Goal: Task Accomplishment & Management: Manage account settings

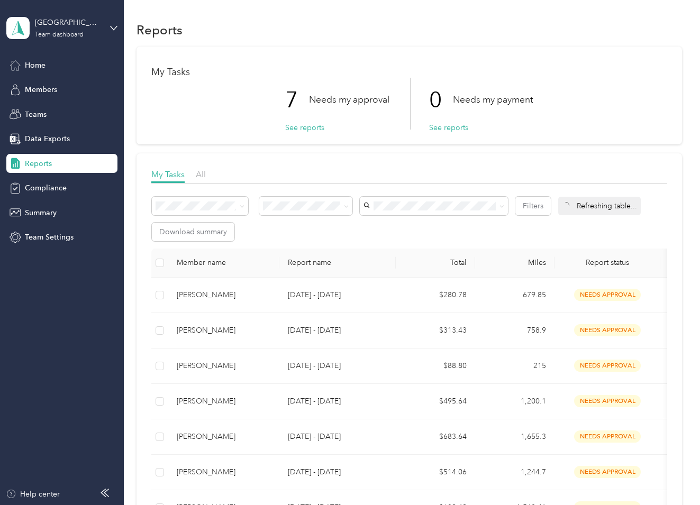
click at [107, 30] on div "Smoky Mountains Team dashboard" at bounding box center [61, 28] width 111 height 37
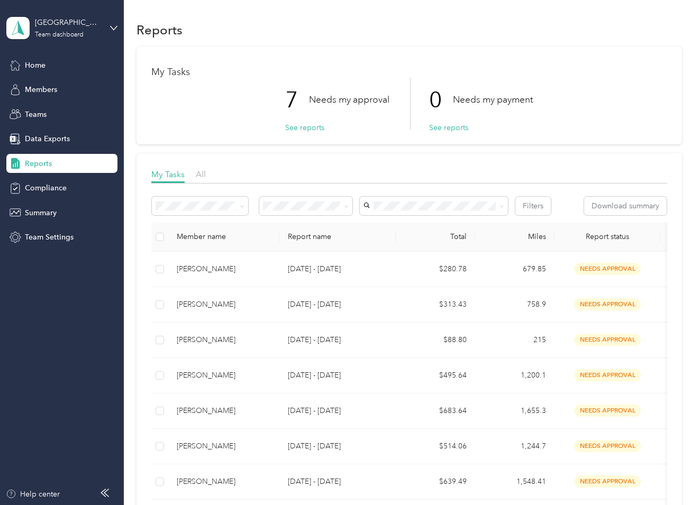
click at [88, 106] on div "Personal dashboard" at bounding box center [118, 111] width 208 height 19
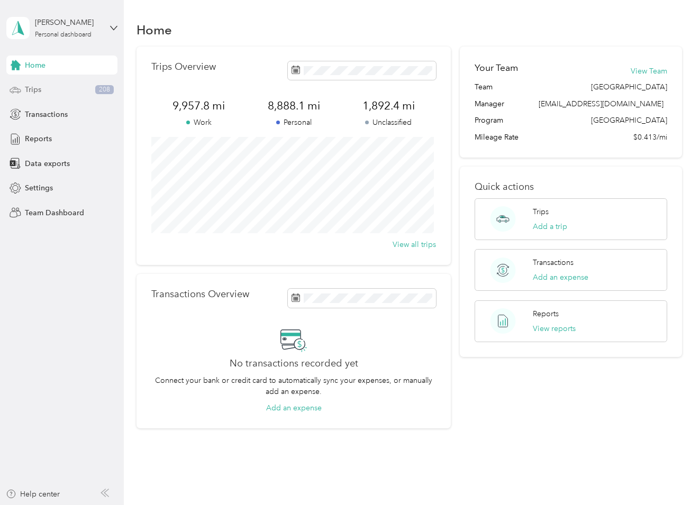
click at [65, 97] on div "Trips 208" at bounding box center [61, 89] width 111 height 19
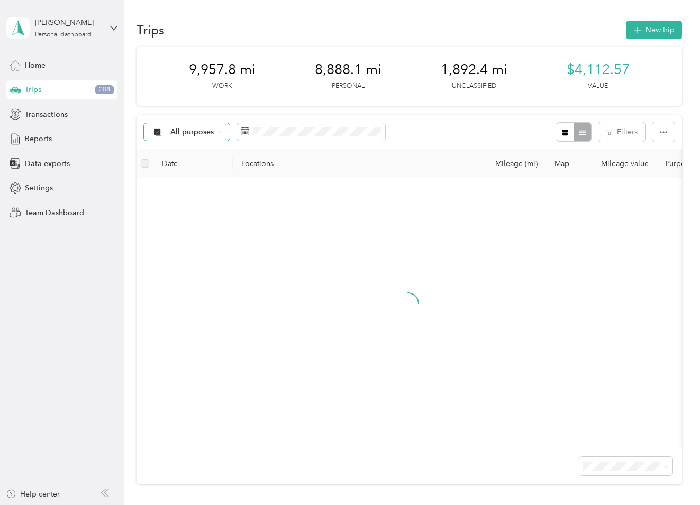
click at [211, 140] on div "All purposes" at bounding box center [187, 132] width 86 height 18
click at [434, 133] on div "All purposes Filters" at bounding box center [408, 132] width 545 height 34
click at [311, 139] on span at bounding box center [311, 132] width 148 height 18
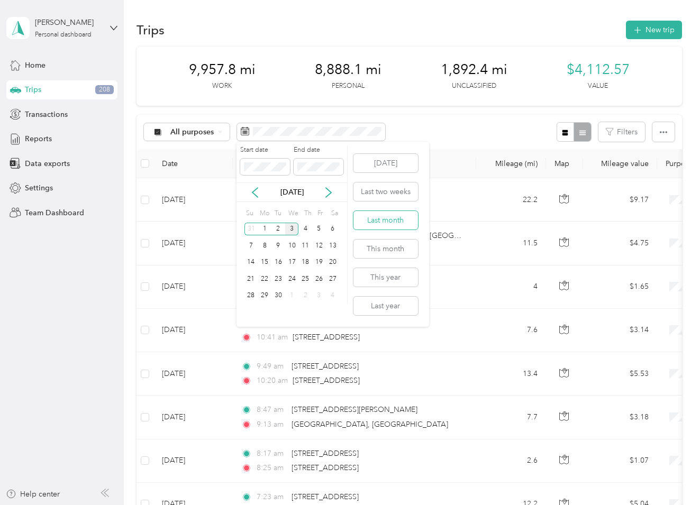
click at [388, 214] on button "Last month" at bounding box center [385, 220] width 65 height 19
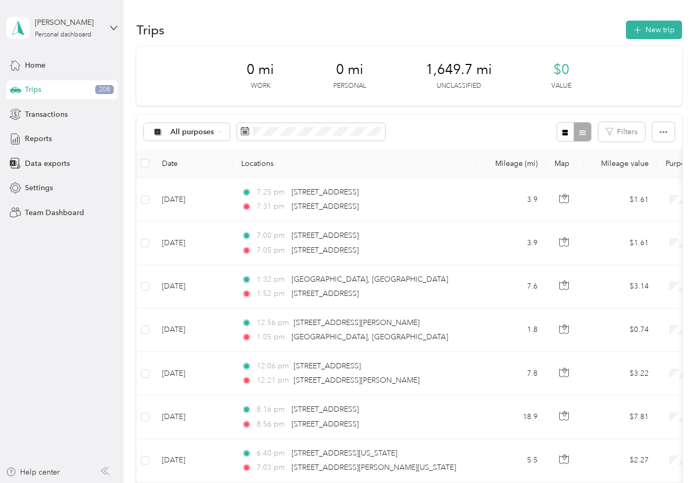
click at [458, 19] on div "Trips New trip" at bounding box center [408, 30] width 545 height 22
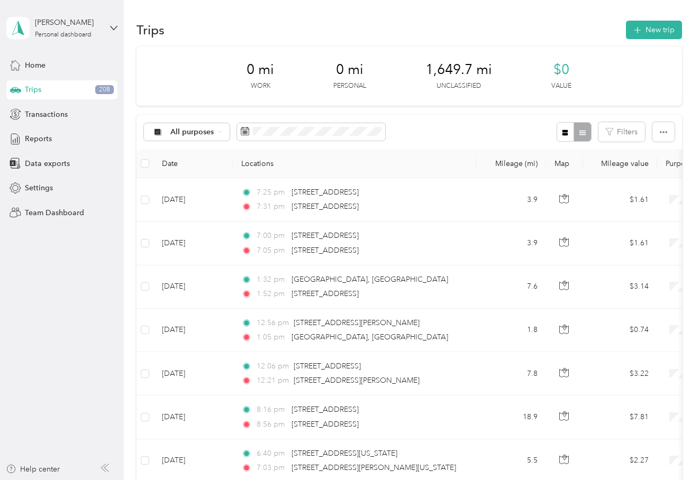
click at [316, 86] on div "0 mi Work 0 mi Personal 1,649.7 mi Unclassified $0 Value" at bounding box center [408, 76] width 545 height 59
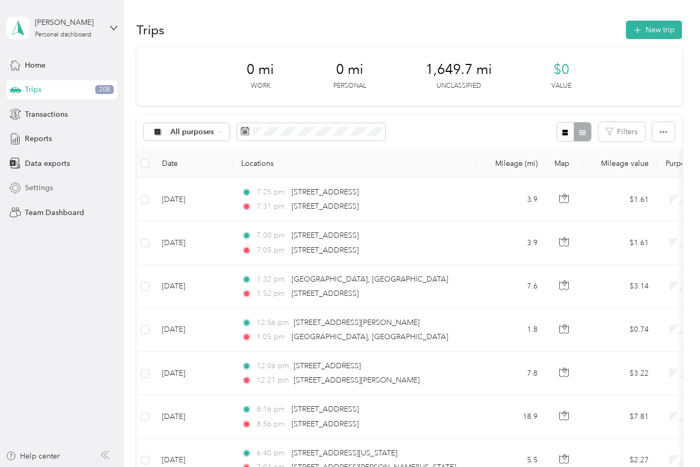
click at [107, 192] on div "Settings" at bounding box center [61, 188] width 111 height 19
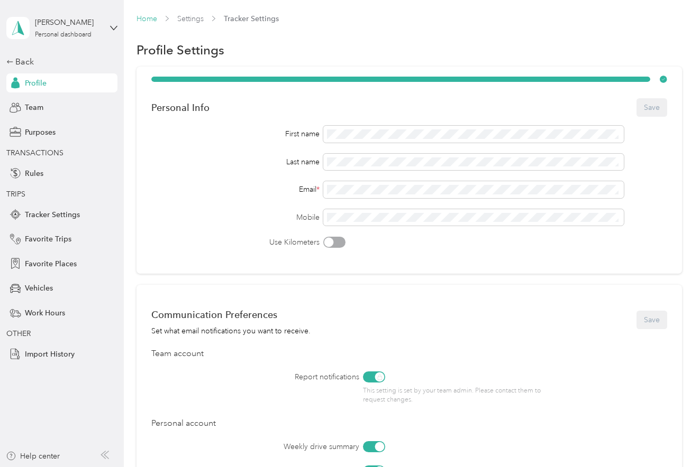
click at [138, 21] on link "Home" at bounding box center [146, 18] width 21 height 9
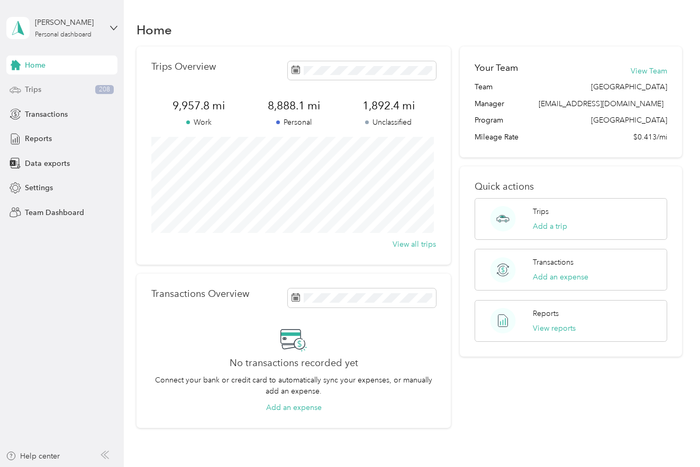
click at [27, 95] on div "Trips 208" at bounding box center [61, 89] width 111 height 19
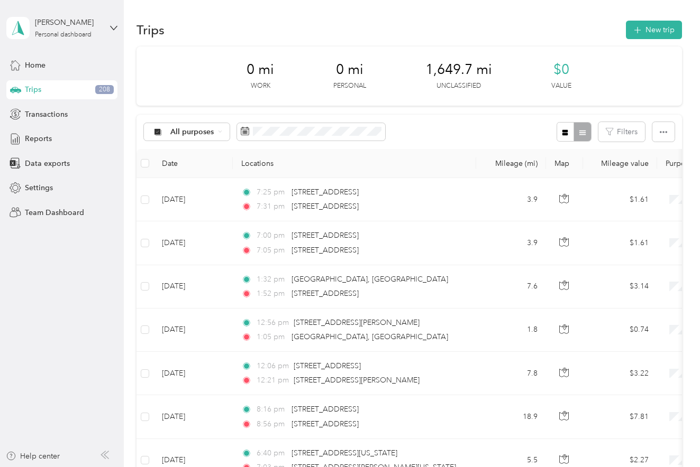
click at [72, 322] on aside "[PERSON_NAME] Personal dashboard Home Trips 208 Transactions Reports Data expor…" at bounding box center [62, 233] width 124 height 467
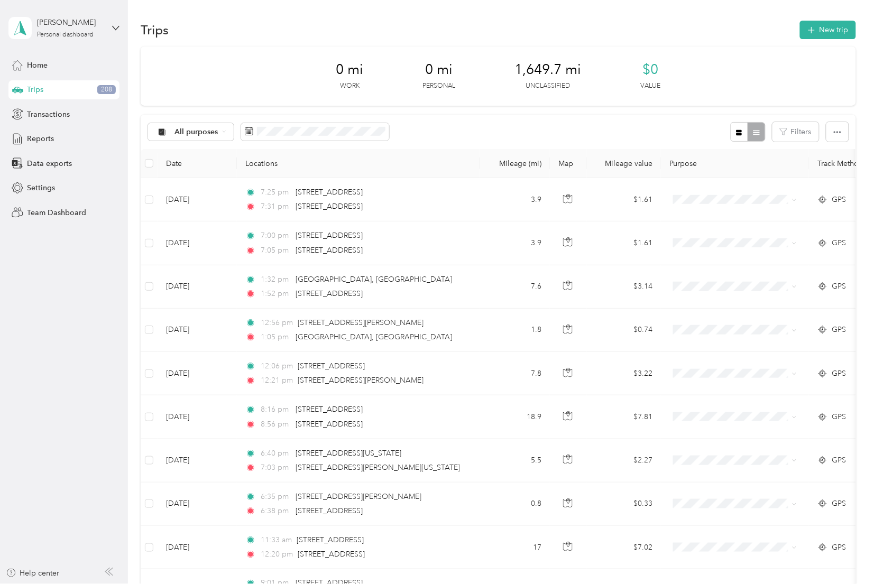
click at [484, 149] on th "Mileage (mi)" at bounding box center [515, 163] width 70 height 29
click at [474, 134] on div "All purposes Filters" at bounding box center [498, 132] width 715 height 34
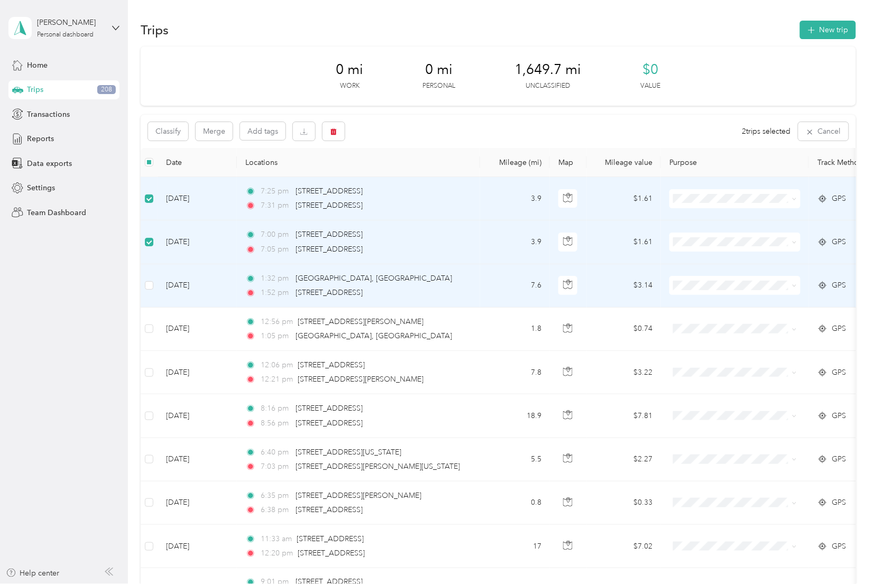
click at [147, 278] on td at bounding box center [149, 285] width 17 height 43
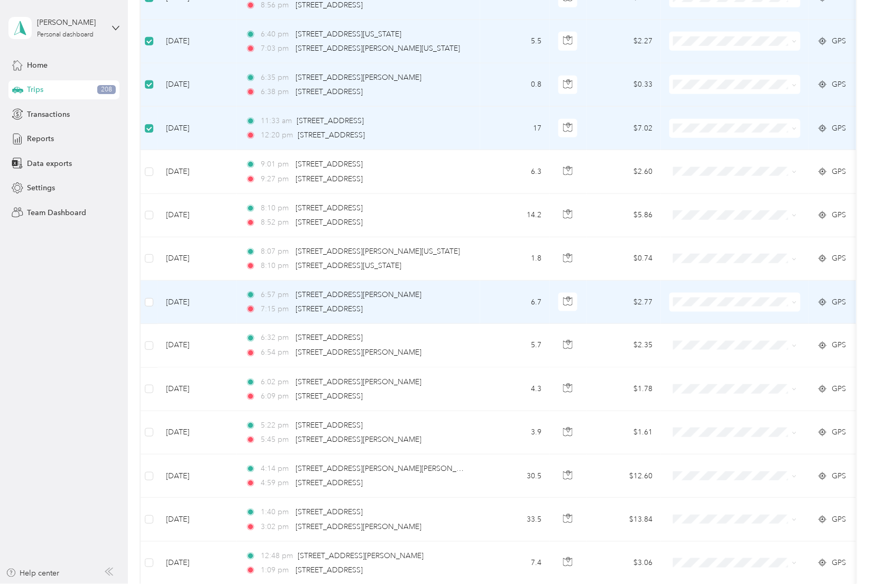
scroll to position [441, 0]
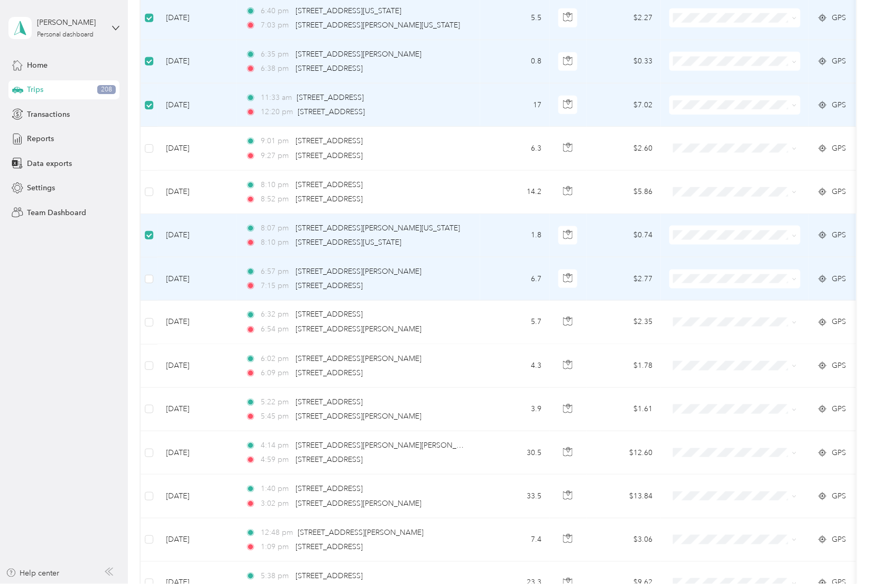
click at [149, 271] on td at bounding box center [149, 278] width 17 height 43
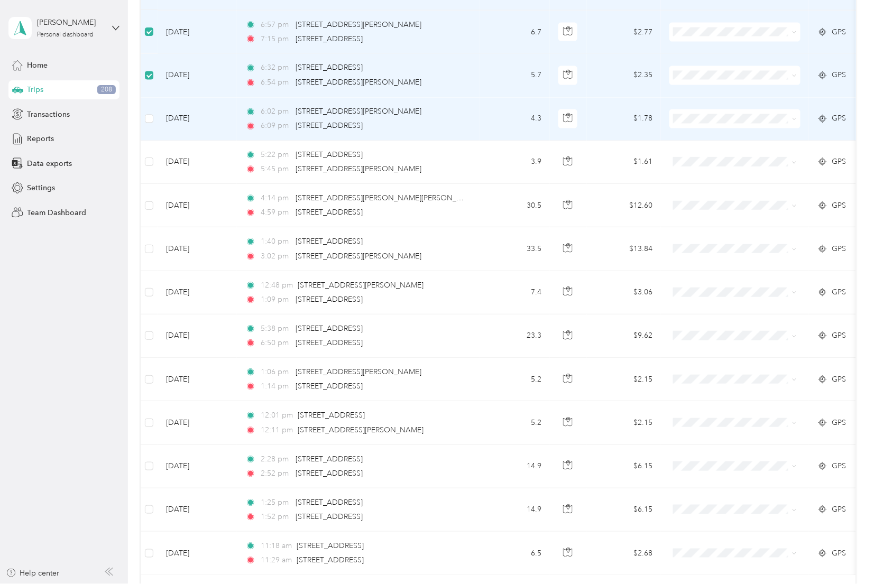
scroll to position [714, 0]
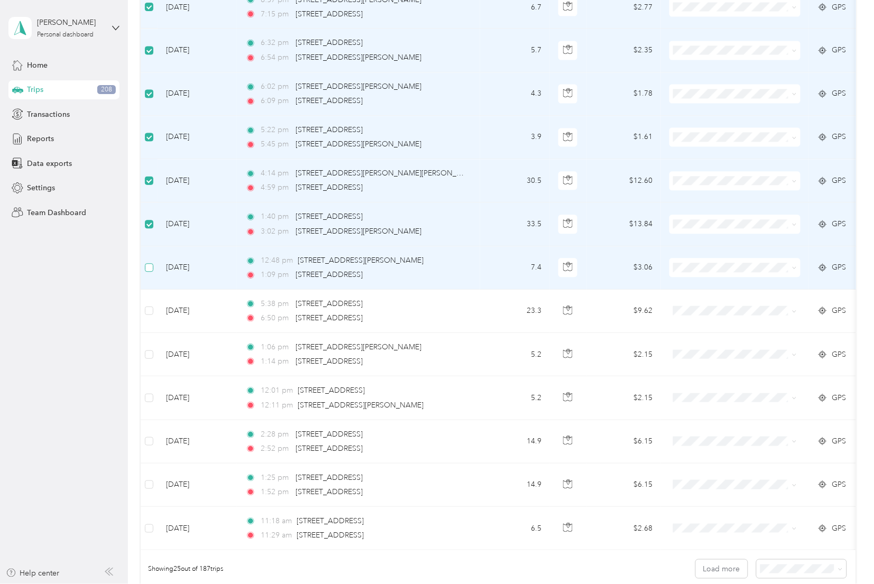
click at [151, 273] on label at bounding box center [149, 268] width 8 height 12
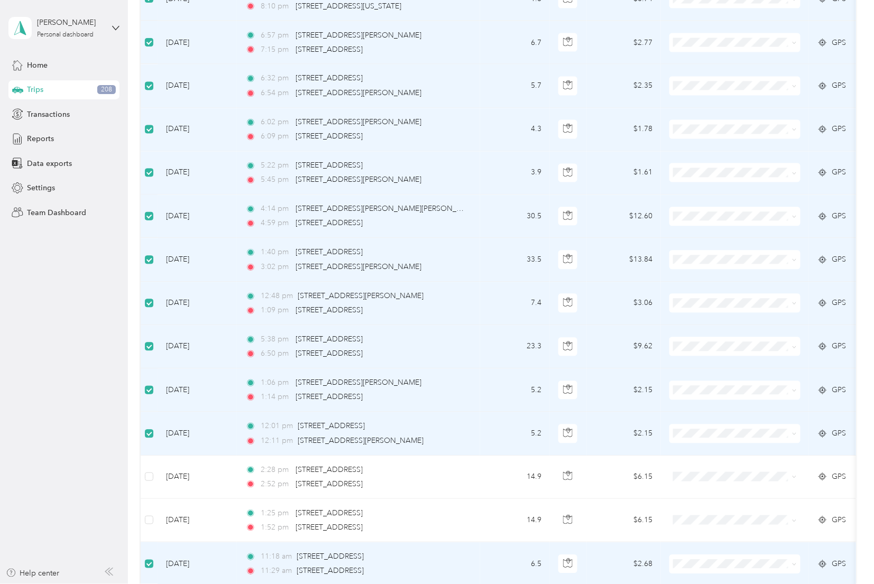
scroll to position [876, 0]
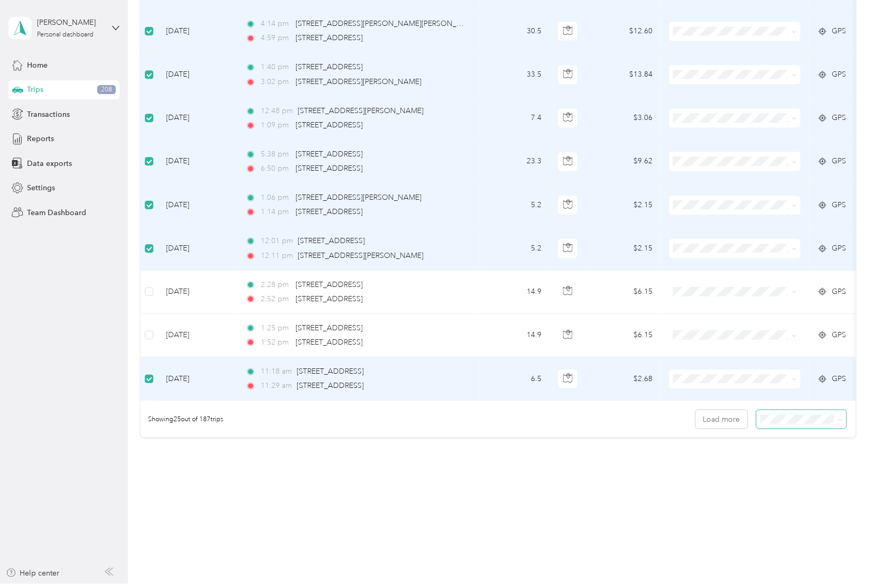
click at [699, 425] on span at bounding box center [802, 419] width 90 height 19
click at [699, 416] on span at bounding box center [840, 419] width 5 height 9
click at [699, 421] on icon at bounding box center [840, 420] width 5 height 5
click at [699, 421] on button "Load more" at bounding box center [722, 419] width 52 height 19
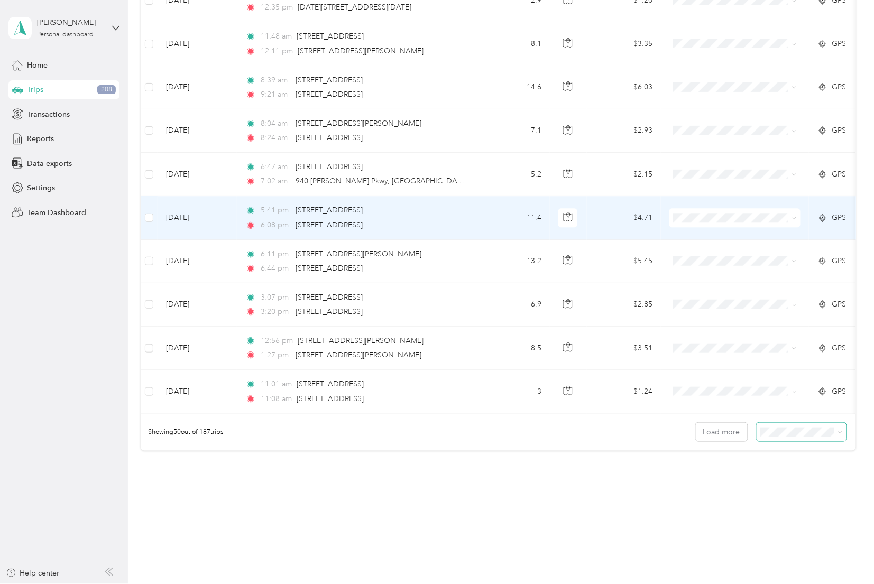
scroll to position [1941, 0]
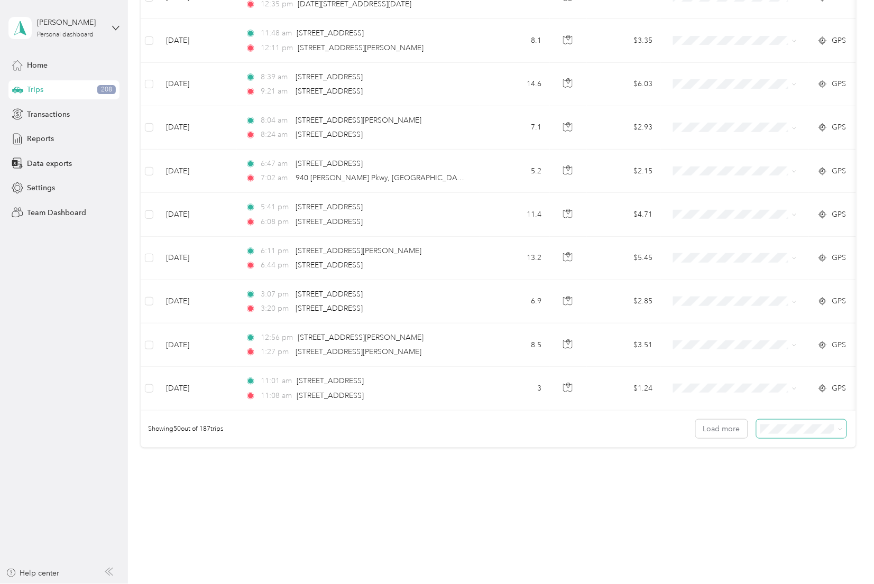
click at [699, 434] on div at bounding box center [802, 429] width 90 height 19
click at [699, 438] on span at bounding box center [802, 429] width 90 height 19
click at [699, 438] on button "Load more" at bounding box center [722, 429] width 52 height 19
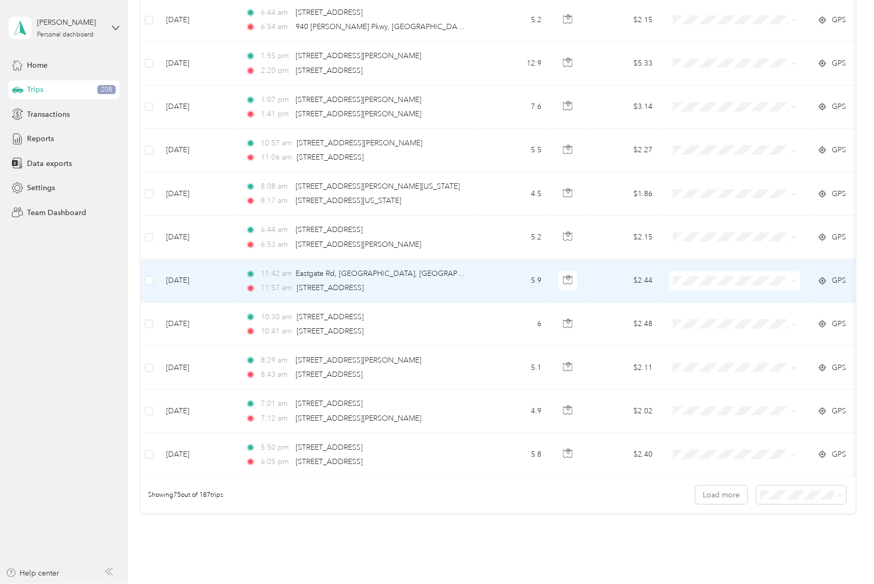
scroll to position [2962, 0]
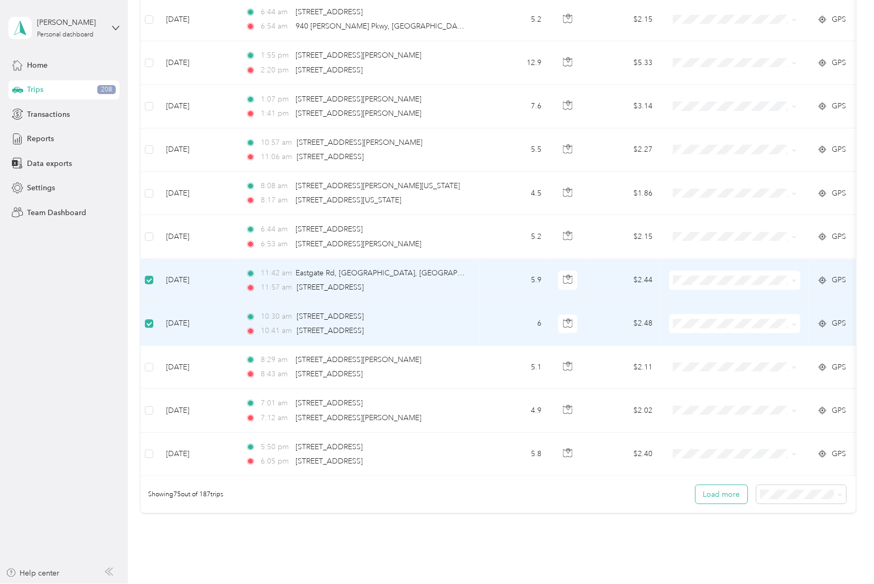
click at [699, 504] on button "Load more" at bounding box center [722, 494] width 52 height 19
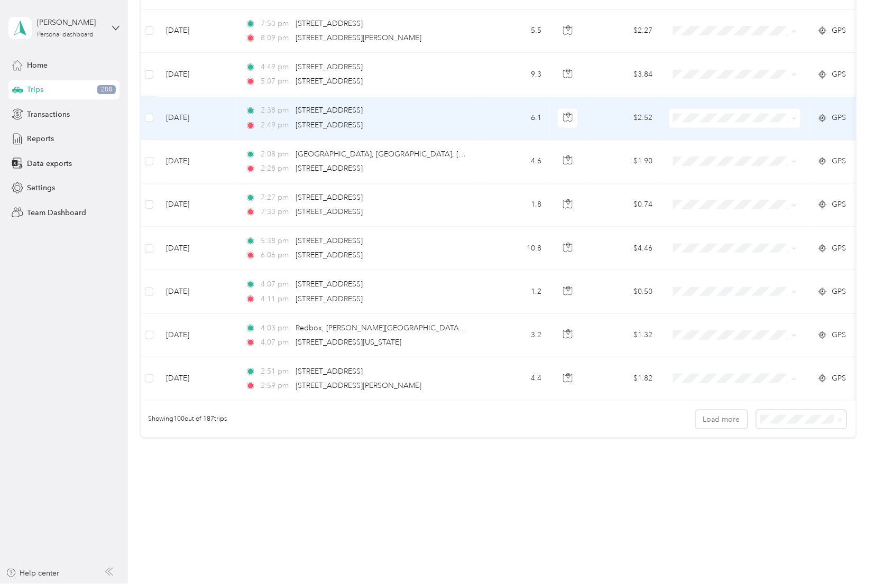
scroll to position [4133, 0]
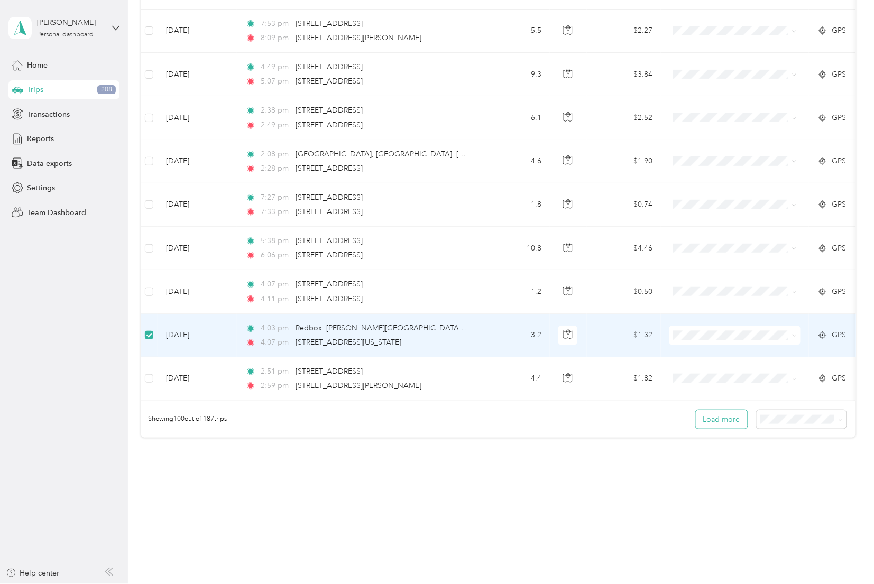
click at [699, 429] on button "Load more" at bounding box center [722, 419] width 52 height 19
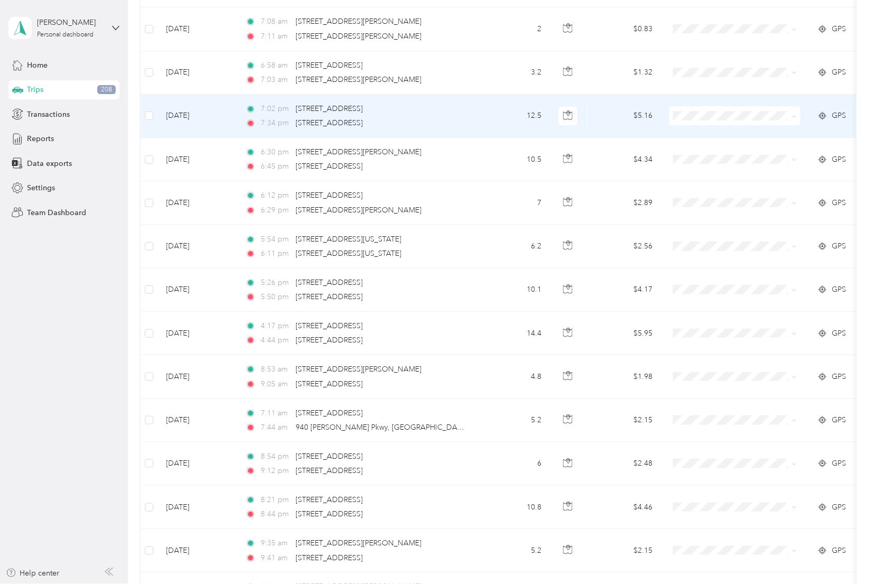
scroll to position [4602, 0]
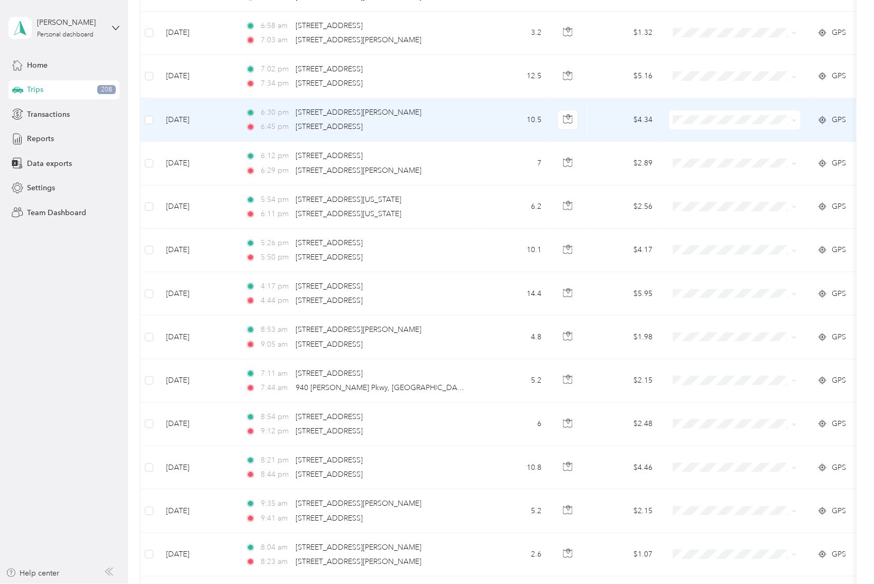
click at [144, 129] on td at bounding box center [149, 119] width 17 height 43
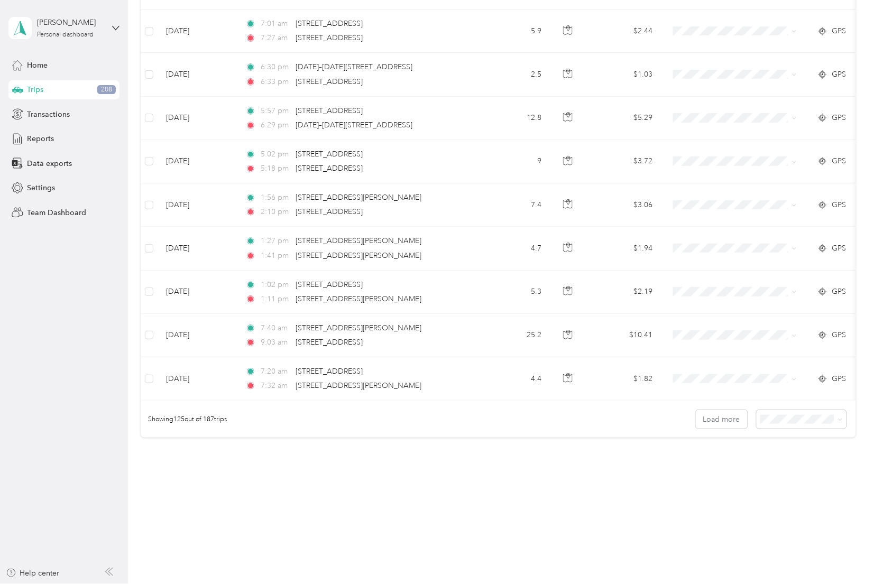
scroll to position [5236, 0]
click at [699, 428] on button "Load more" at bounding box center [722, 419] width 52 height 19
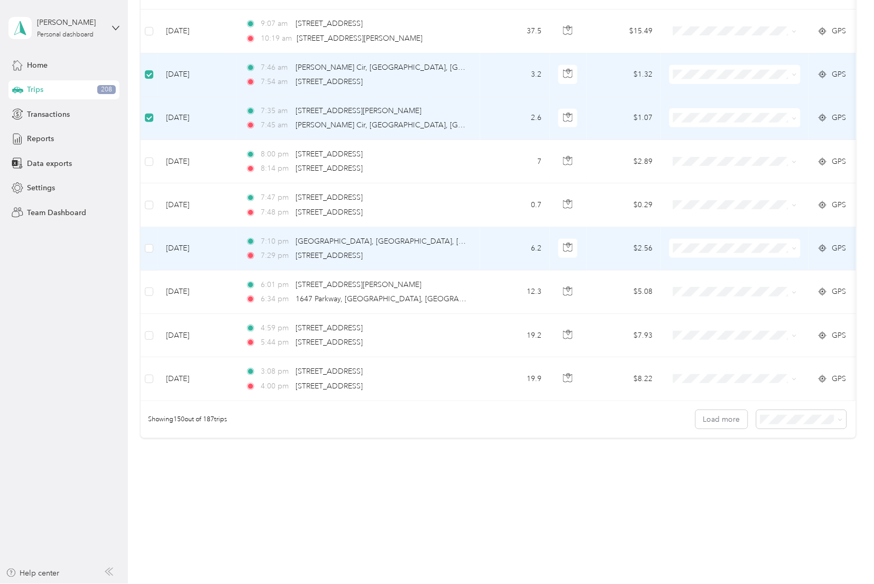
scroll to position [6321, 0]
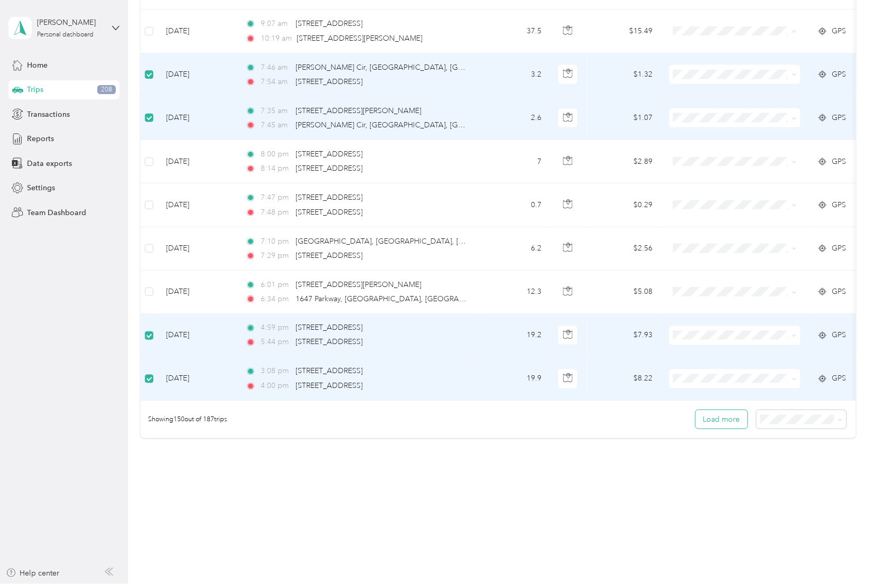
click at [699, 425] on button "Load more" at bounding box center [722, 419] width 52 height 19
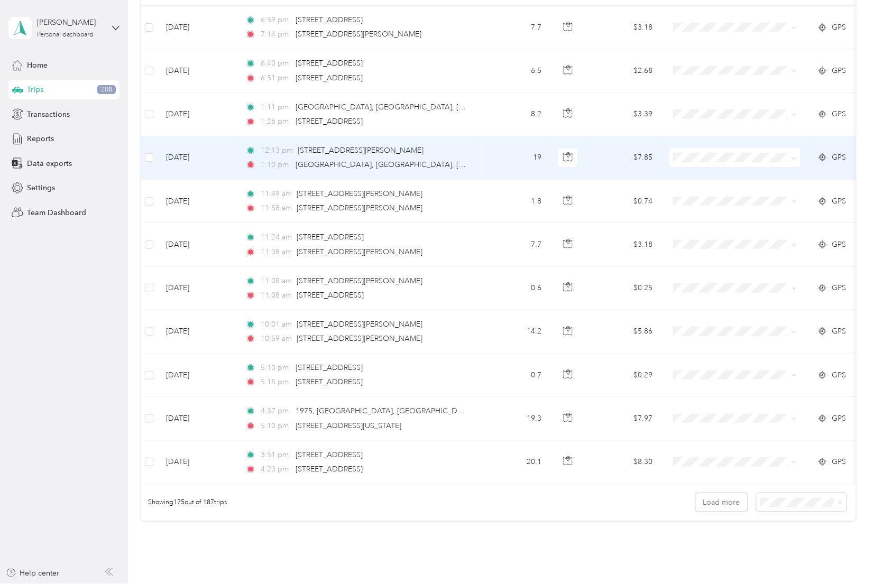
scroll to position [7306, 0]
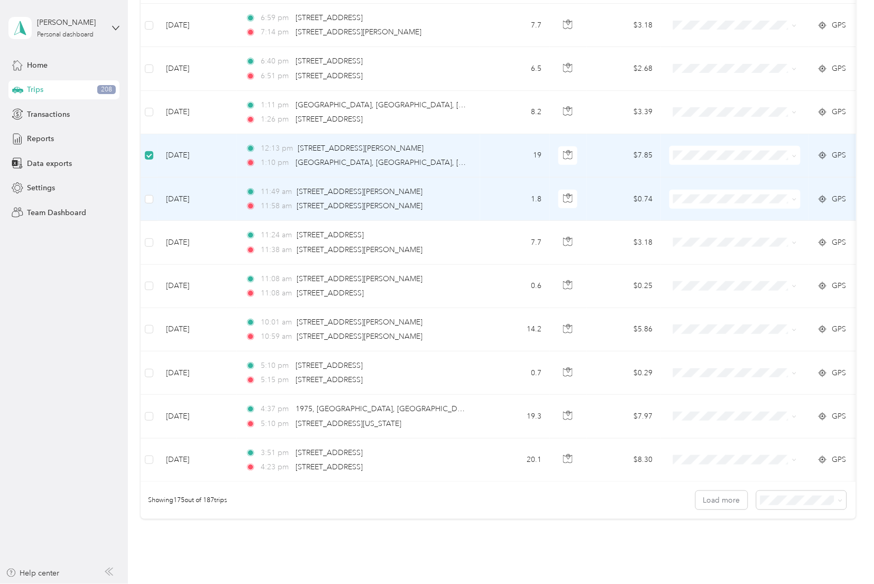
click at [154, 217] on td at bounding box center [149, 199] width 17 height 43
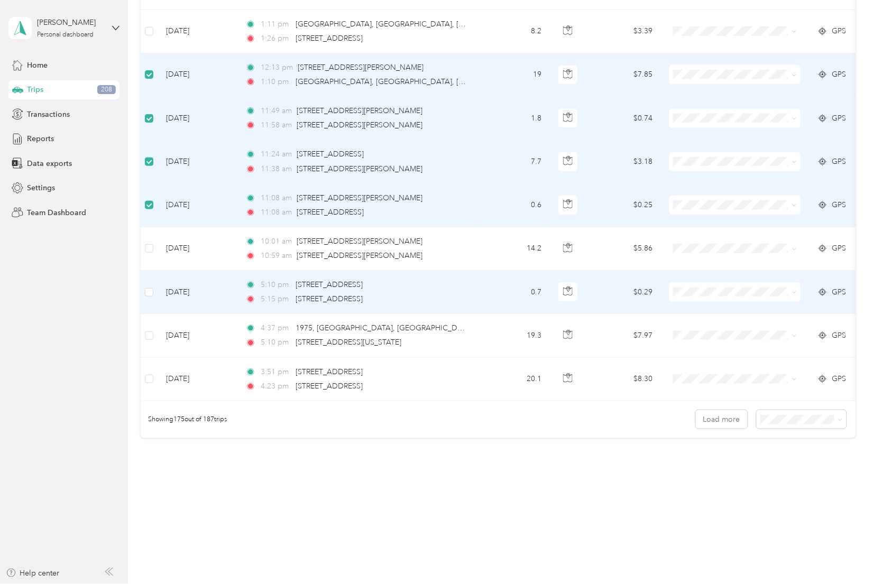
scroll to position [7394, 0]
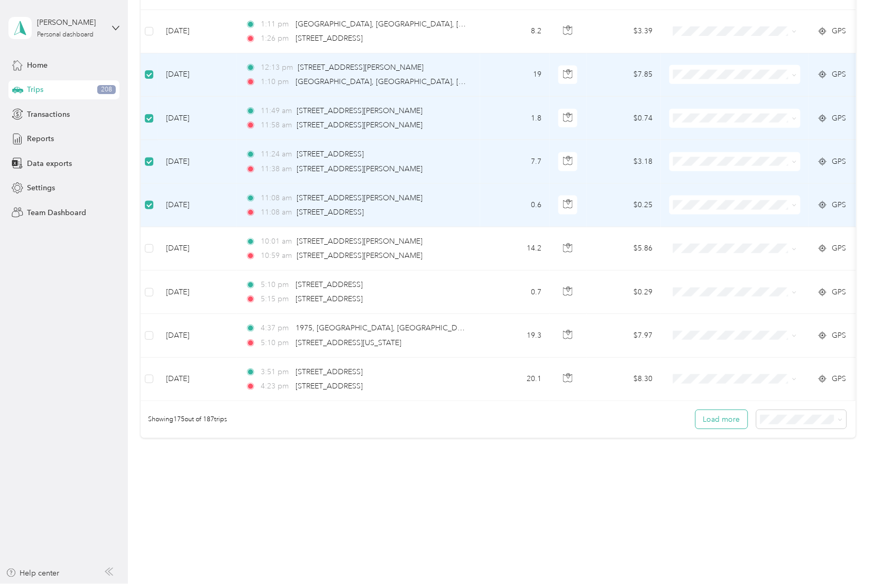
click at [699, 429] on button "Load more" at bounding box center [722, 419] width 52 height 19
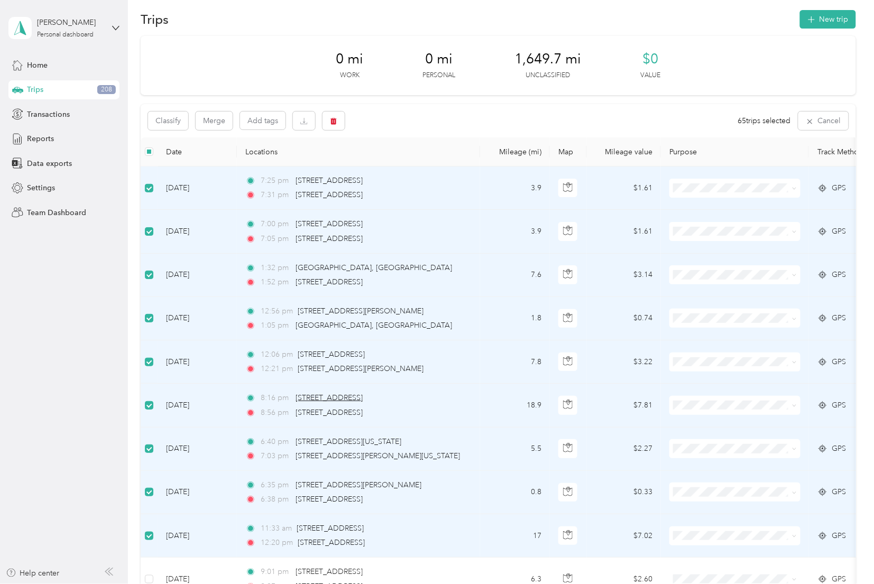
scroll to position [0, 0]
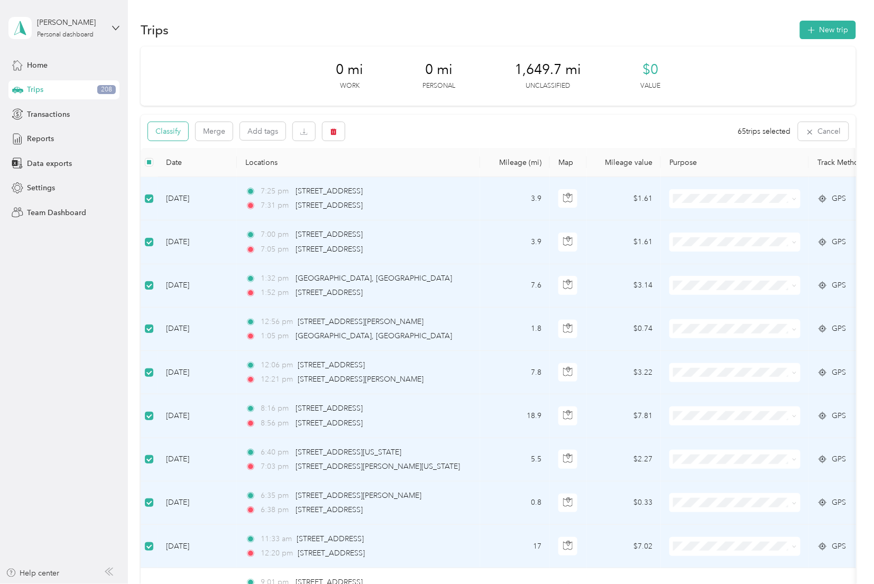
click at [173, 128] on button "Classify" at bounding box center [168, 131] width 40 height 19
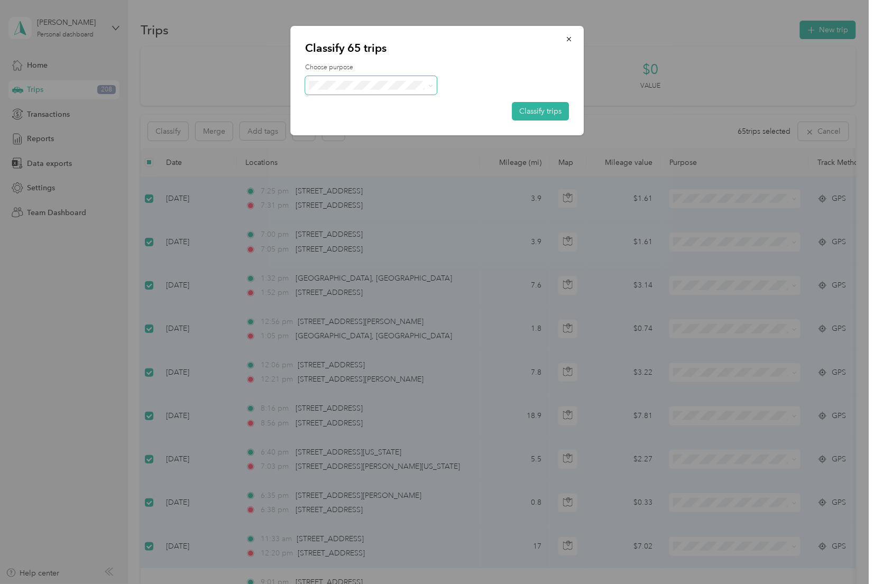
click at [345, 92] on span at bounding box center [371, 85] width 132 height 19
click at [425, 86] on span at bounding box center [429, 85] width 8 height 11
click at [426, 87] on span at bounding box center [429, 85] width 8 height 11
click at [434, 82] on span at bounding box center [371, 85] width 132 height 19
click at [430, 84] on icon at bounding box center [431, 86] width 5 height 5
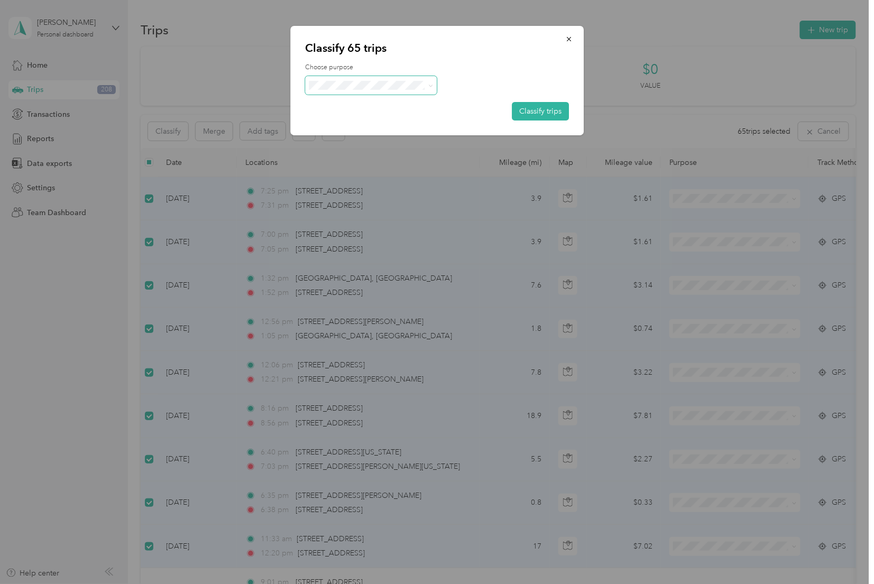
click at [375, 107] on li "AvantStay" at bounding box center [371, 103] width 132 height 19
click at [542, 109] on button "Classify trips" at bounding box center [540, 111] width 57 height 19
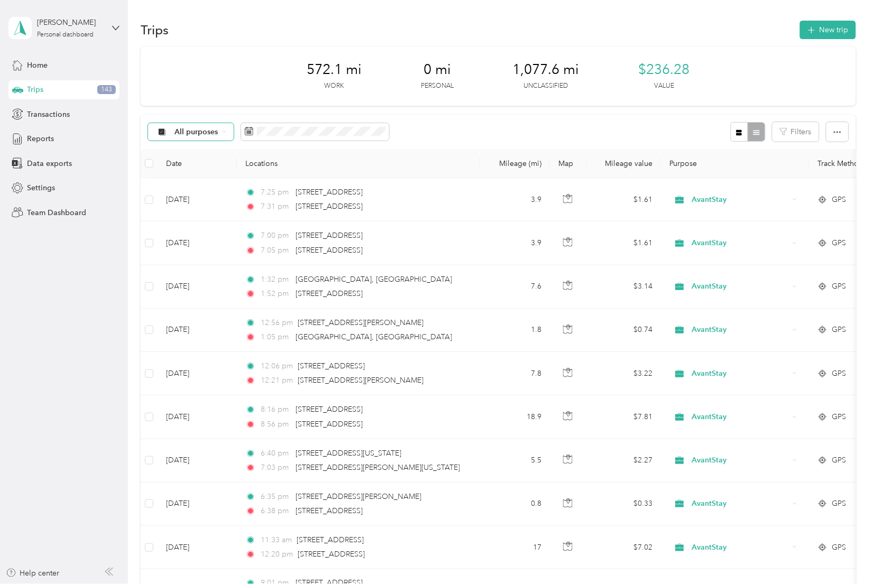
click at [216, 131] on span "All purposes" at bounding box center [196, 131] width 44 height 7
click at [178, 171] on li "Unclassified" at bounding box center [191, 169] width 85 height 19
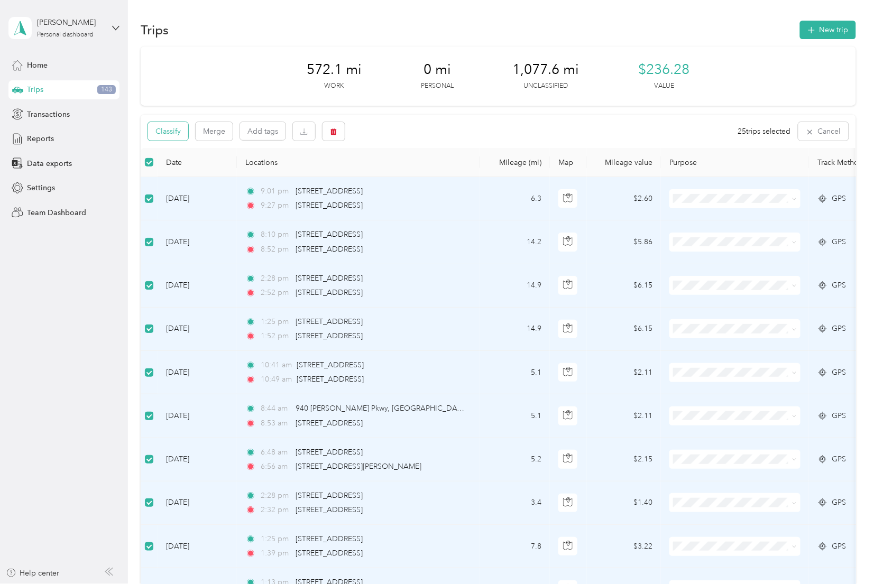
click at [167, 131] on button "Classify" at bounding box center [168, 131] width 40 height 19
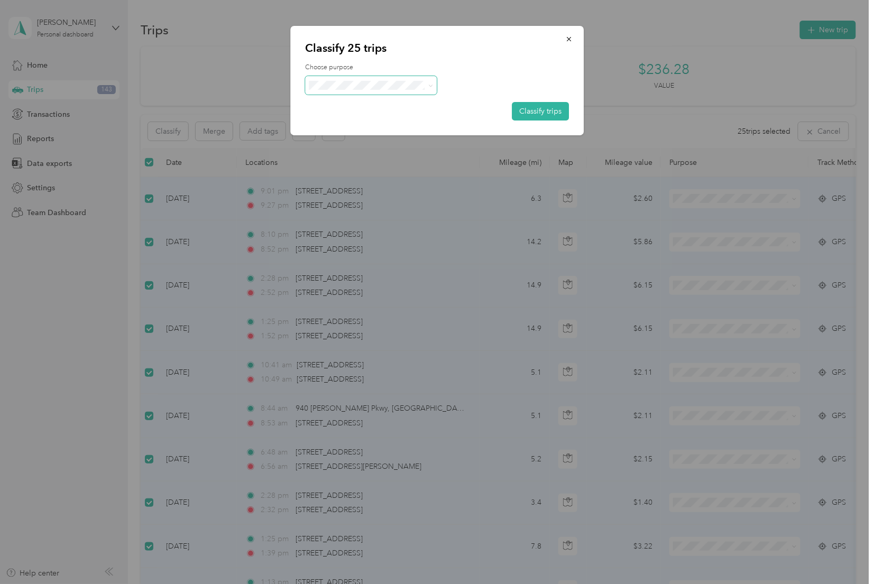
click at [359, 90] on span at bounding box center [371, 85] width 132 height 19
click at [427, 88] on span at bounding box center [429, 85] width 8 height 11
click at [430, 84] on icon at bounding box center [431, 86] width 5 height 5
click at [361, 124] on span "Personal" at bounding box center [381, 122] width 98 height 11
click at [521, 110] on button "Classify trips" at bounding box center [540, 111] width 57 height 19
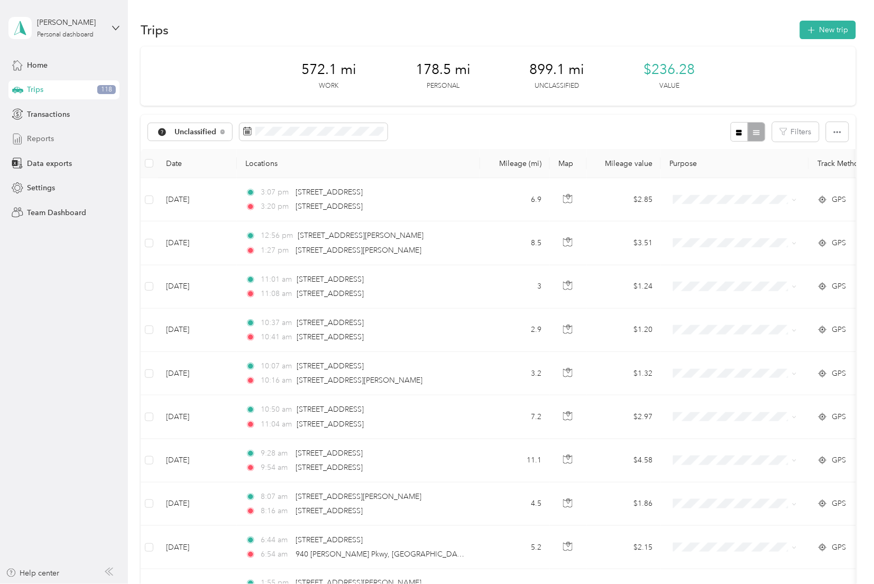
click at [45, 137] on span "Reports" at bounding box center [40, 138] width 27 height 11
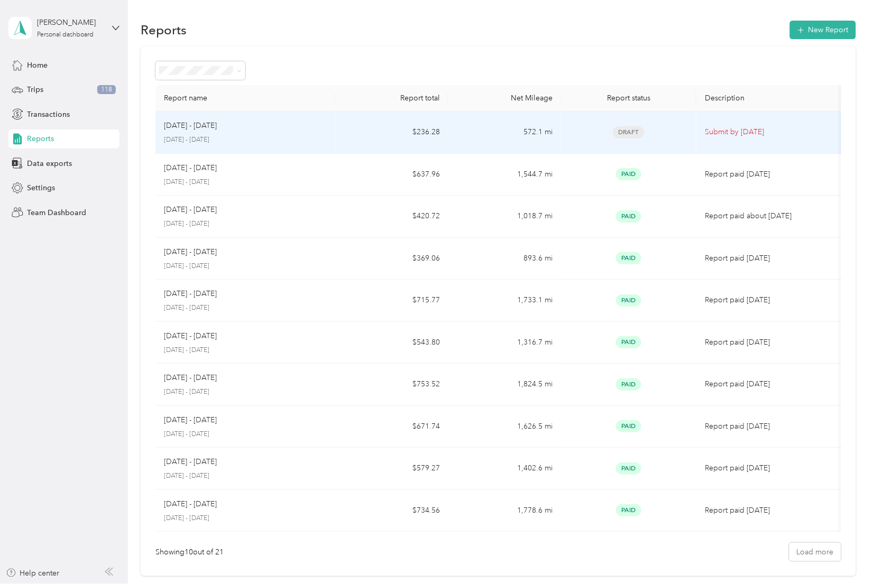
click at [273, 134] on div "[DATE] - [DATE] [DATE] - [DATE]" at bounding box center [245, 132] width 163 height 25
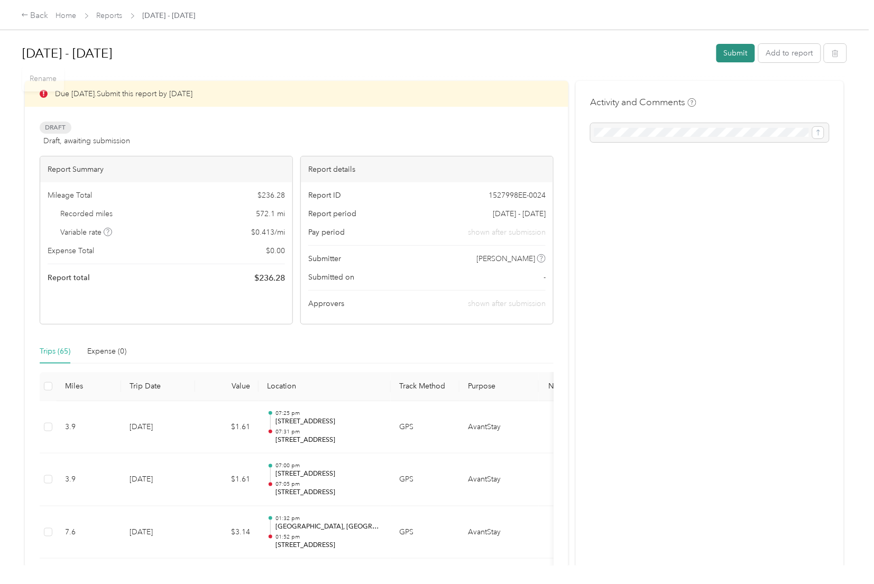
click at [699, 52] on button "Submit" at bounding box center [735, 53] width 39 height 19
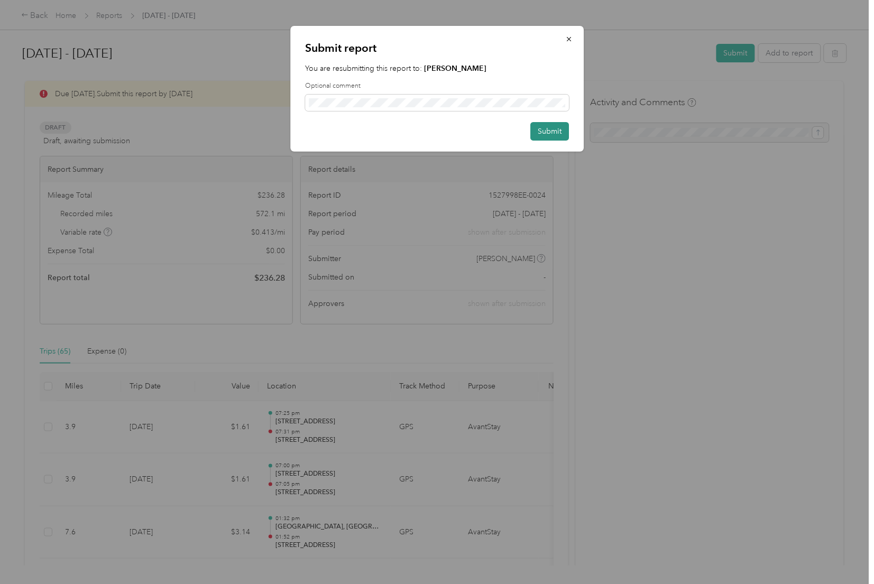
click at [544, 132] on button "Submit" at bounding box center [549, 131] width 39 height 19
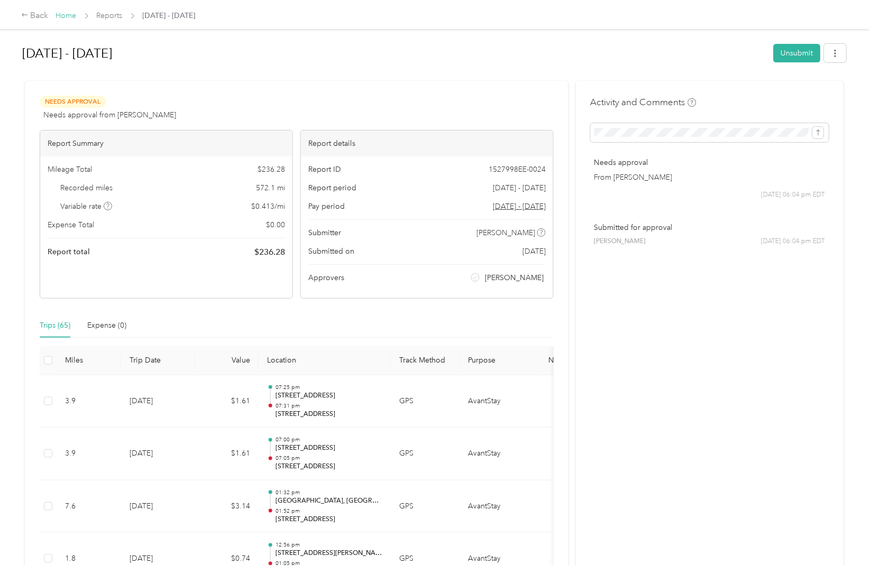
click at [72, 18] on link "Home" at bounding box center [66, 15] width 21 height 9
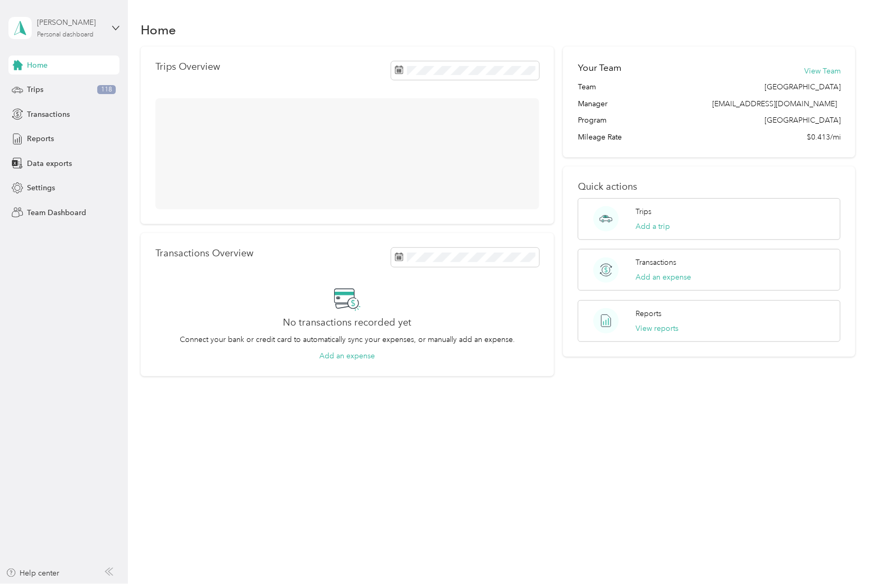
click at [98, 29] on div "[PERSON_NAME] Personal dashboard" at bounding box center [70, 27] width 66 height 21
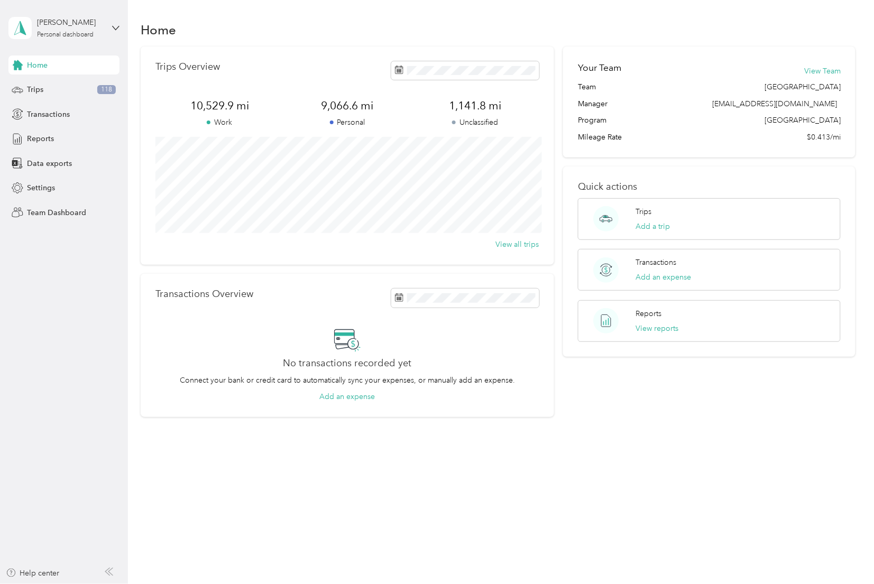
click at [75, 86] on div "Team dashboard" at bounding box center [120, 87] width 208 height 19
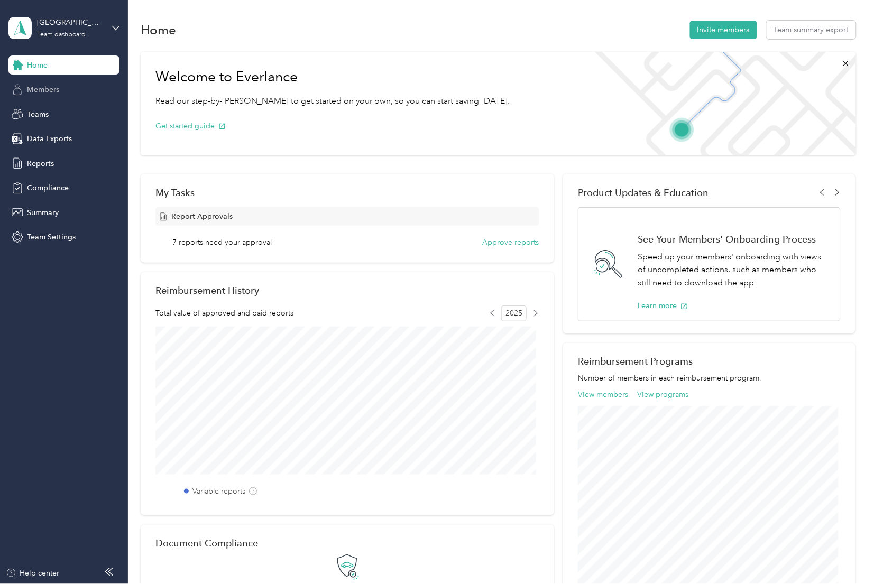
click at [50, 89] on span "Members" at bounding box center [43, 89] width 32 height 11
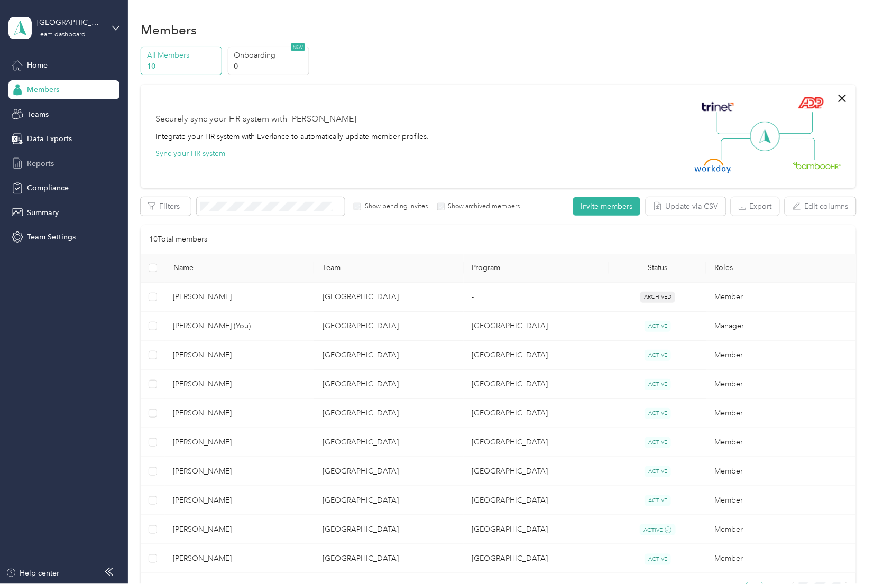
click at [42, 161] on span "Reports" at bounding box center [40, 163] width 27 height 11
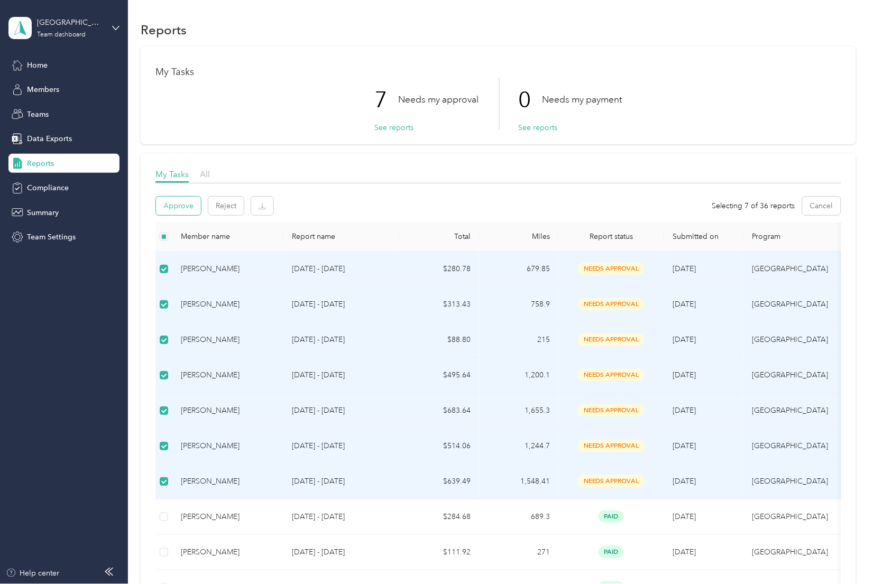
click at [186, 203] on button "Approve" at bounding box center [178, 206] width 45 height 19
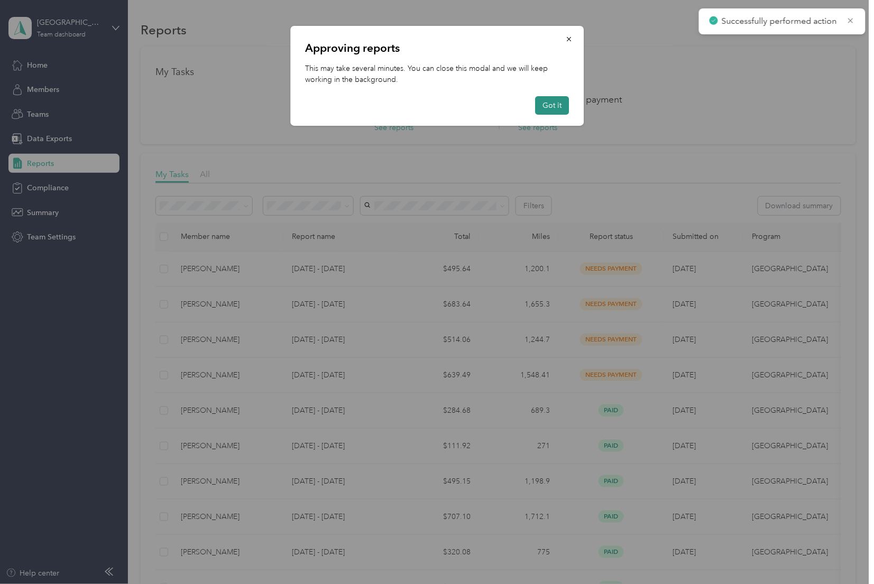
click at [550, 108] on button "Got it" at bounding box center [552, 105] width 34 height 19
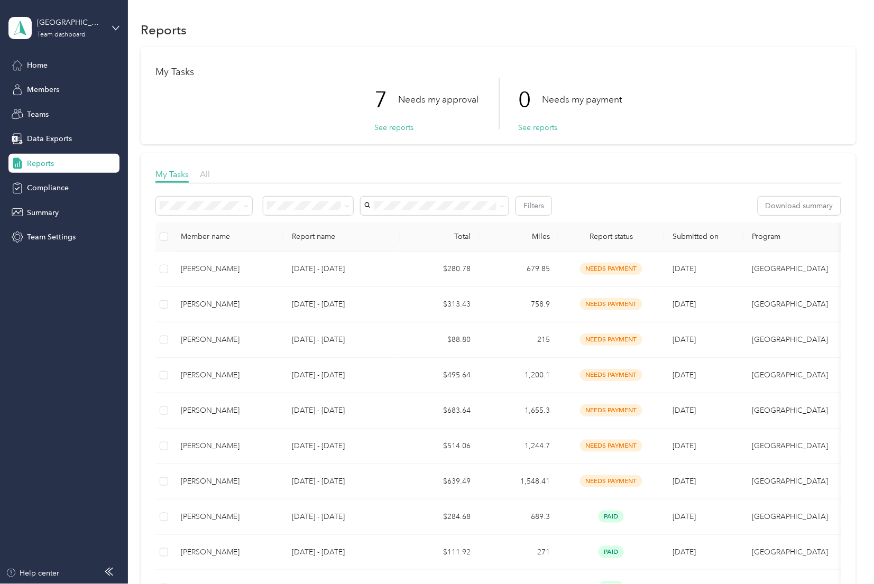
click at [699, 59] on div "My Tasks 7 Needs my approval See reports 0 Needs my payment See reports" at bounding box center [498, 96] width 715 height 98
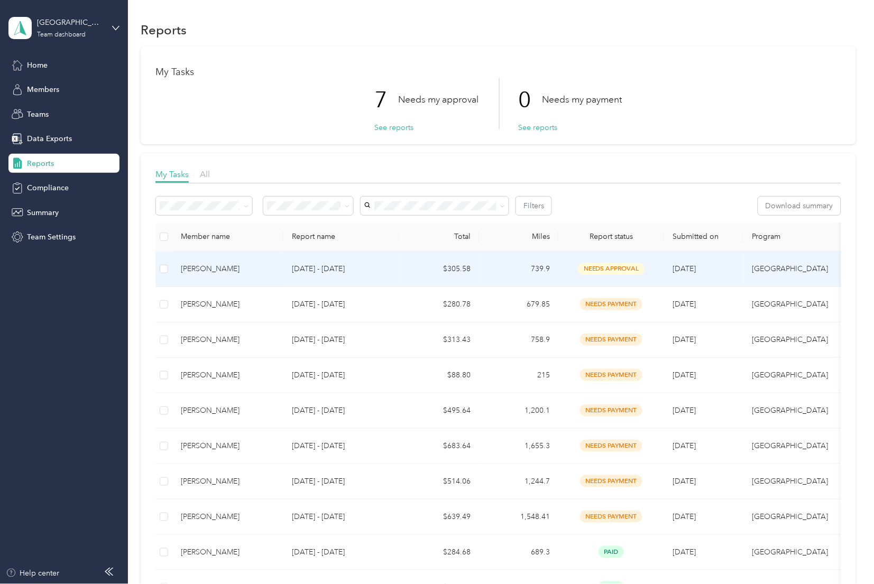
click at [159, 268] on td at bounding box center [163, 269] width 17 height 35
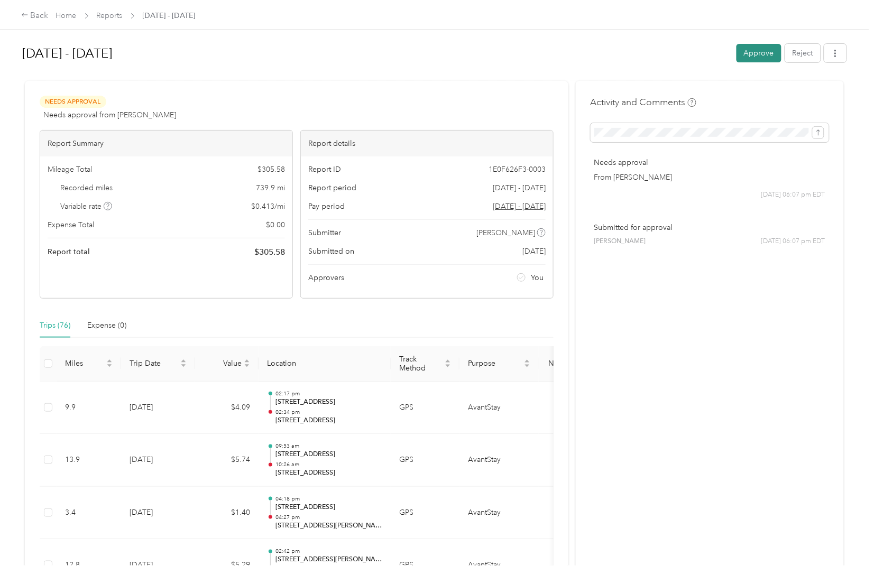
click at [699, 53] on button "Approve" at bounding box center [759, 53] width 45 height 19
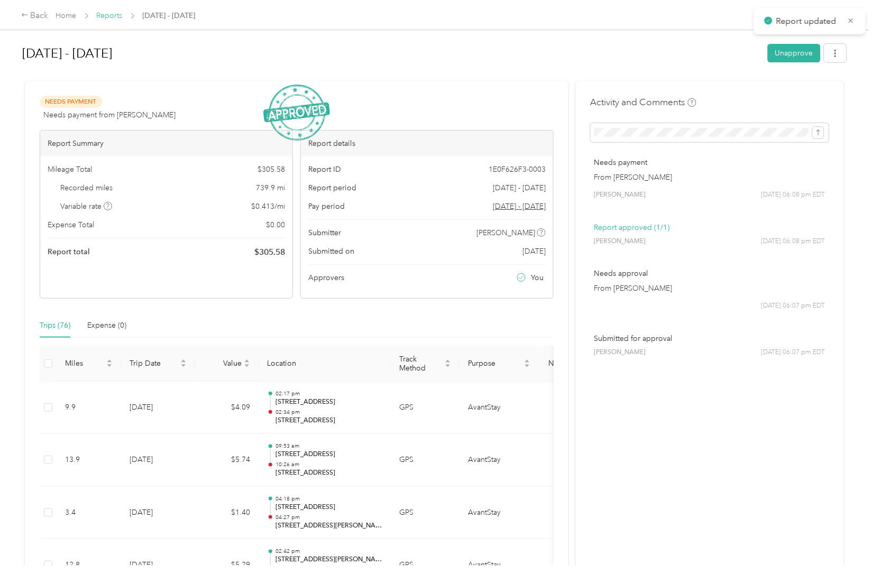
click at [112, 19] on link "Reports" at bounding box center [110, 15] width 26 height 9
